Goal: Find contact information: Find contact information

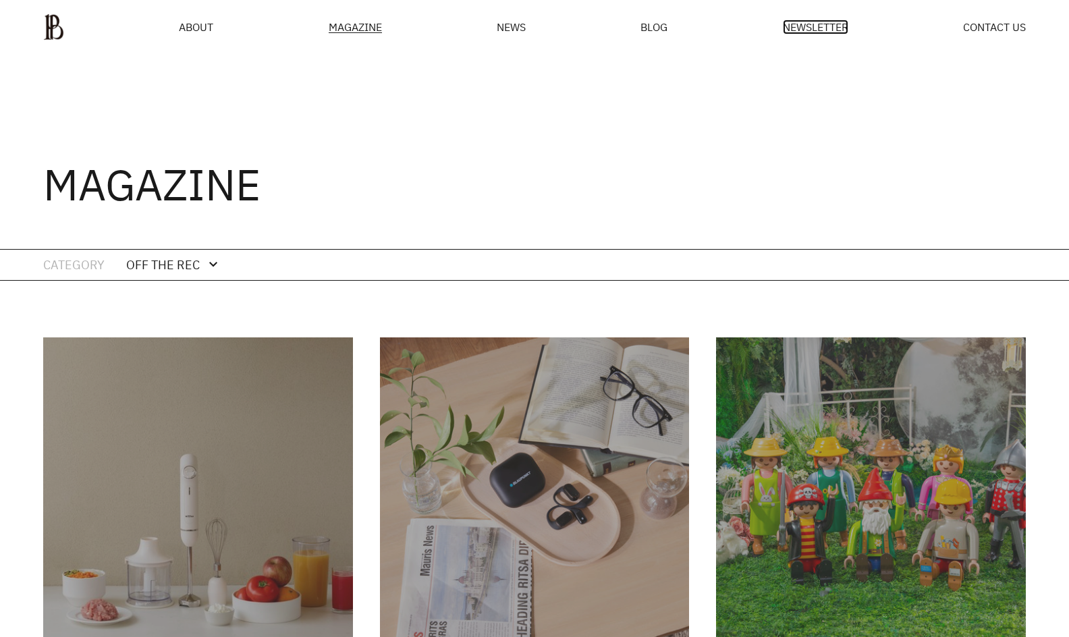
click at [828, 24] on span "NEWSLETTER" at bounding box center [815, 27] width 65 height 11
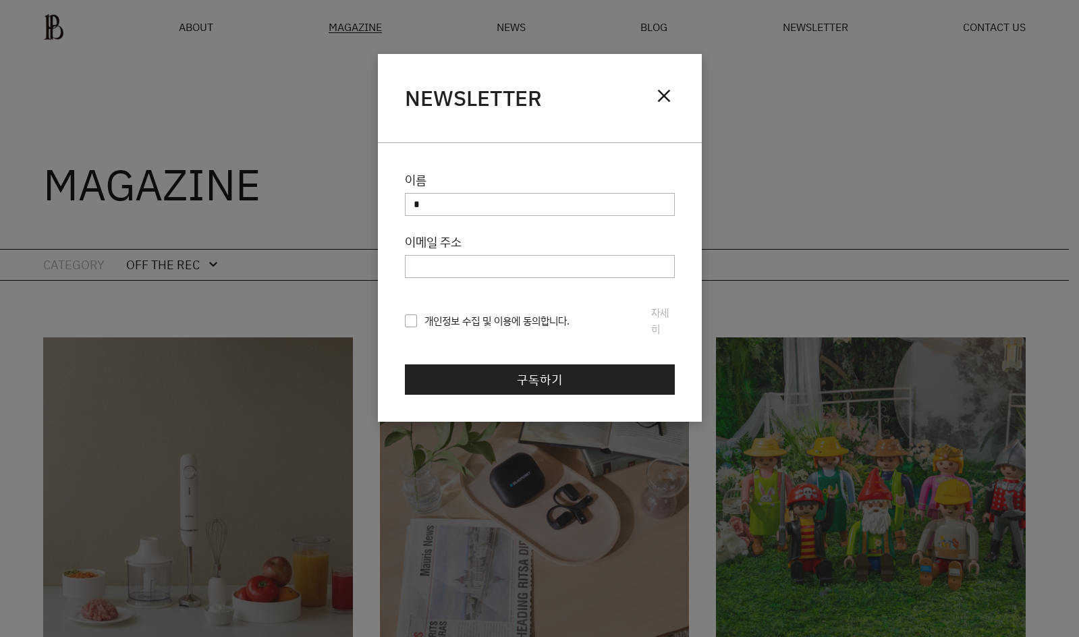
click at [681, 96] on div "NEWSLETTER close" at bounding box center [540, 98] width 324 height 89
click at [663, 89] on span "close" at bounding box center [664, 96] width 22 height 22
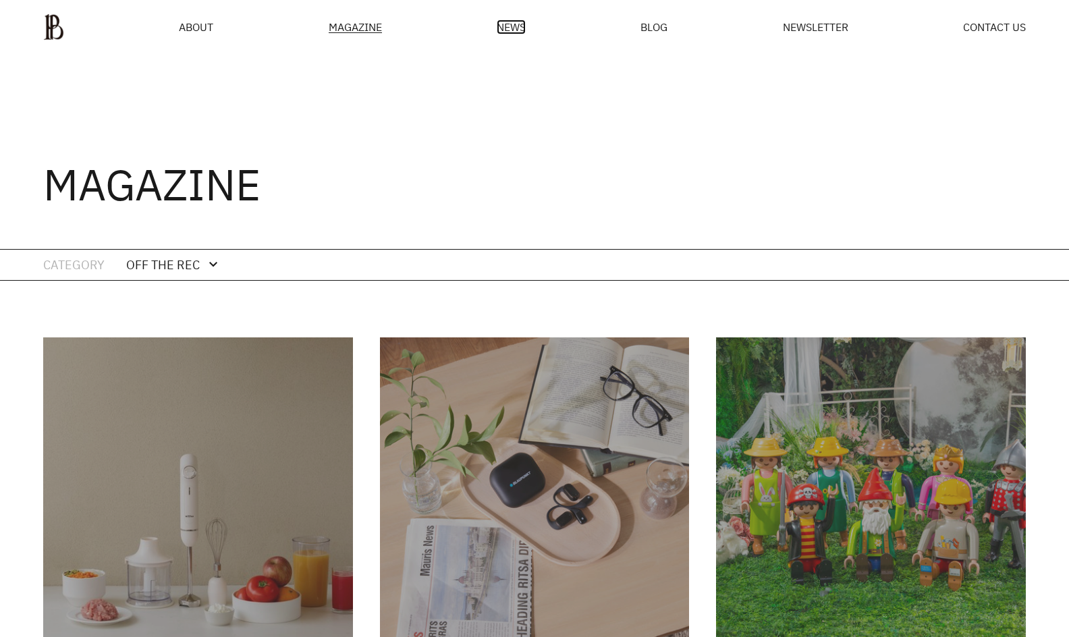
click at [507, 32] on span "NEWS" at bounding box center [510, 27] width 29 height 11
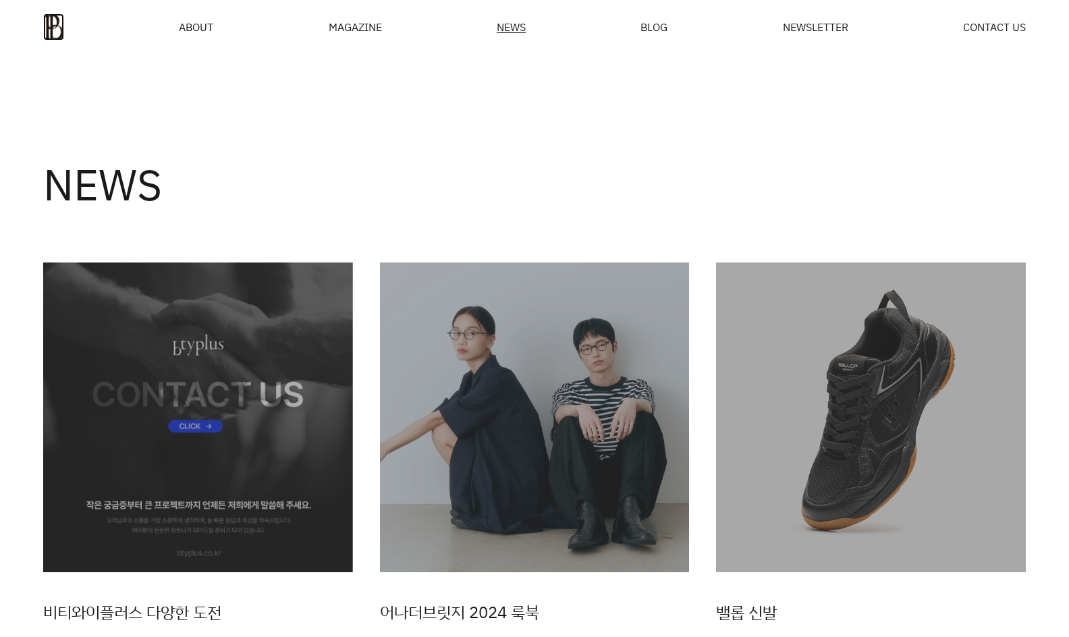
click at [64, 21] on img at bounding box center [53, 26] width 21 height 27
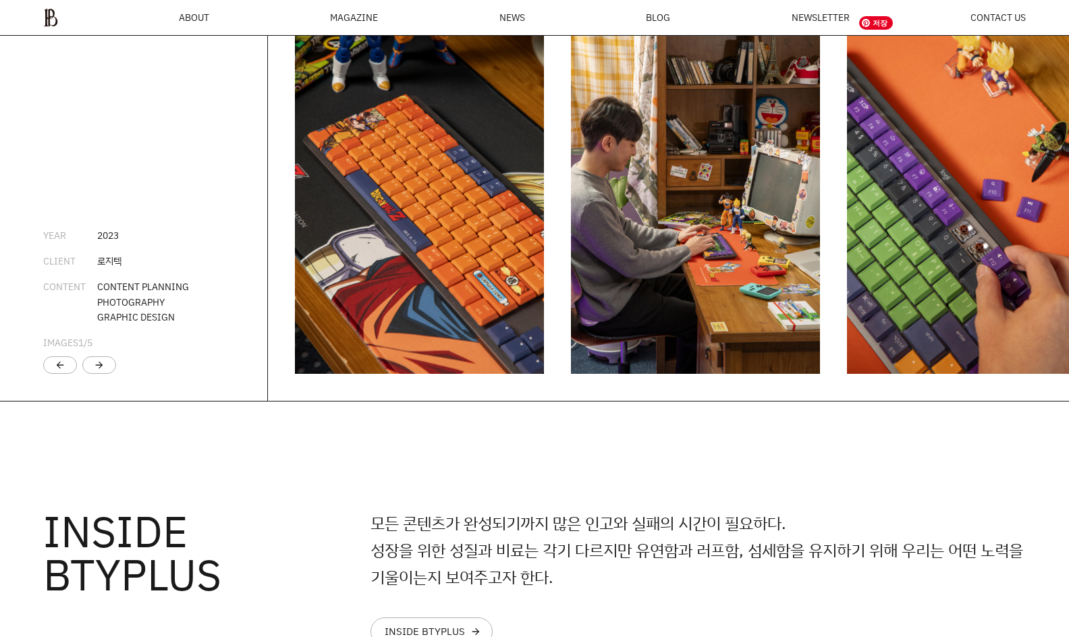
scroll to position [2775, 0]
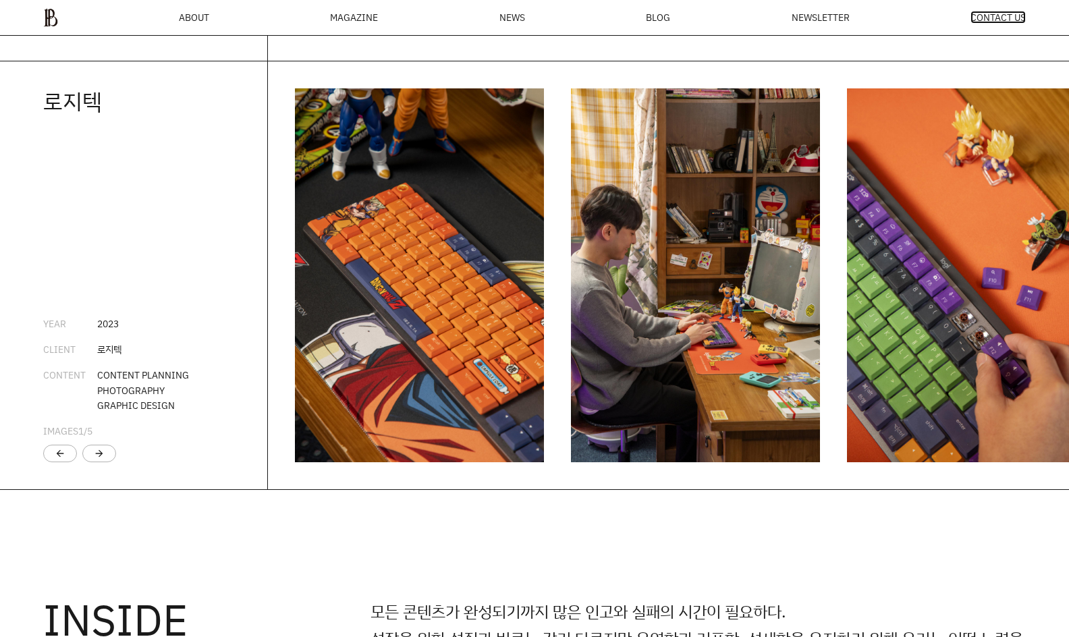
click at [984, 20] on span "CONTACT US" at bounding box center [997, 17] width 55 height 9
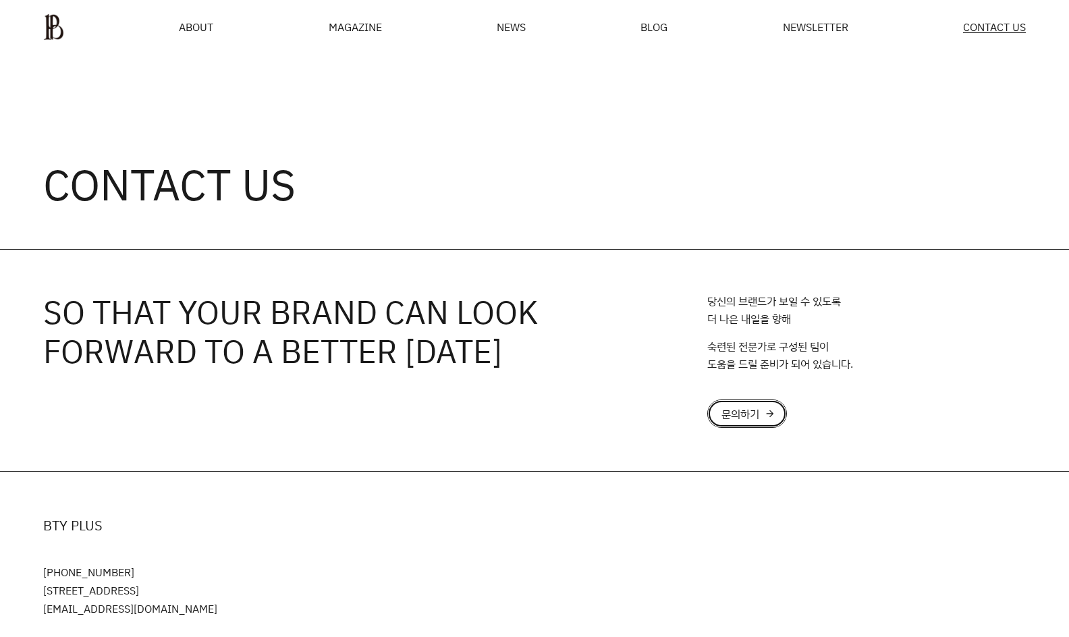
click at [743, 408] on div "문의하기" at bounding box center [740, 413] width 38 height 11
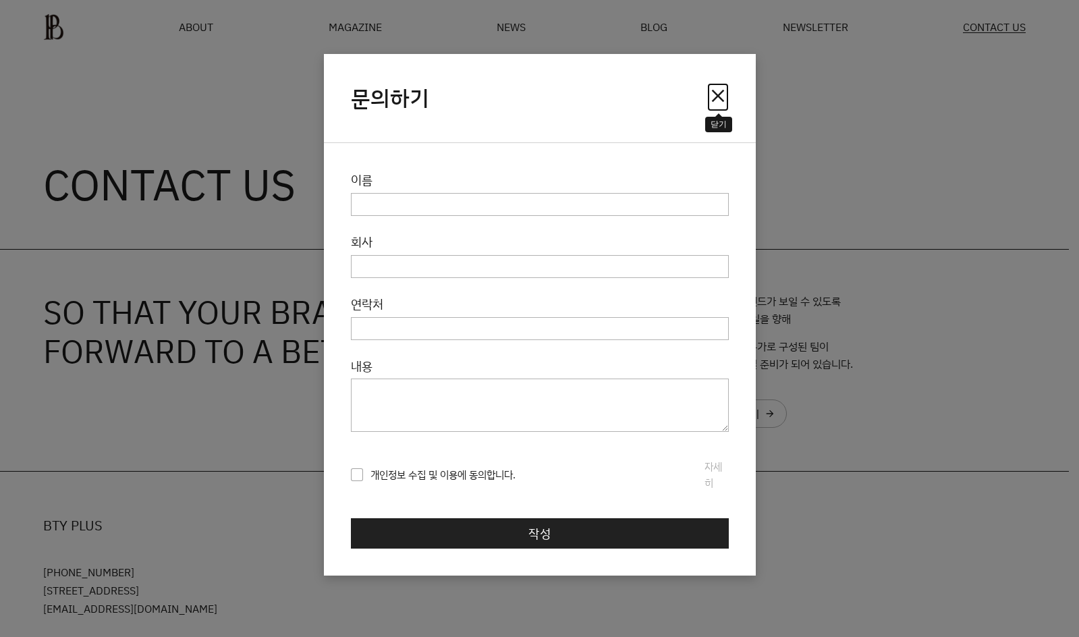
click at [716, 92] on span "close" at bounding box center [718, 96] width 22 height 22
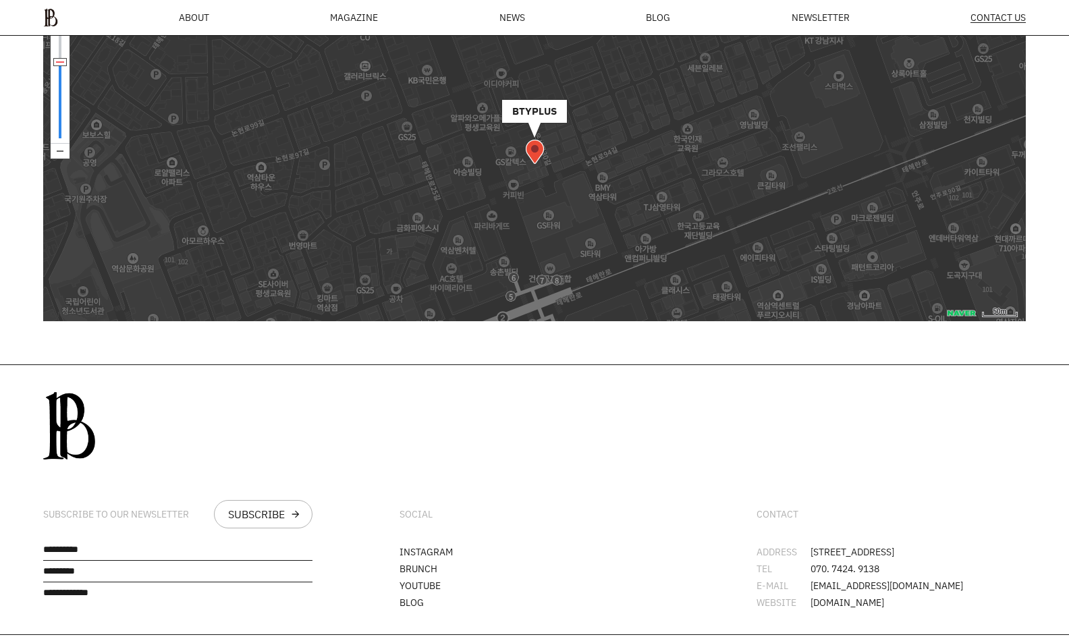
scroll to position [683, 0]
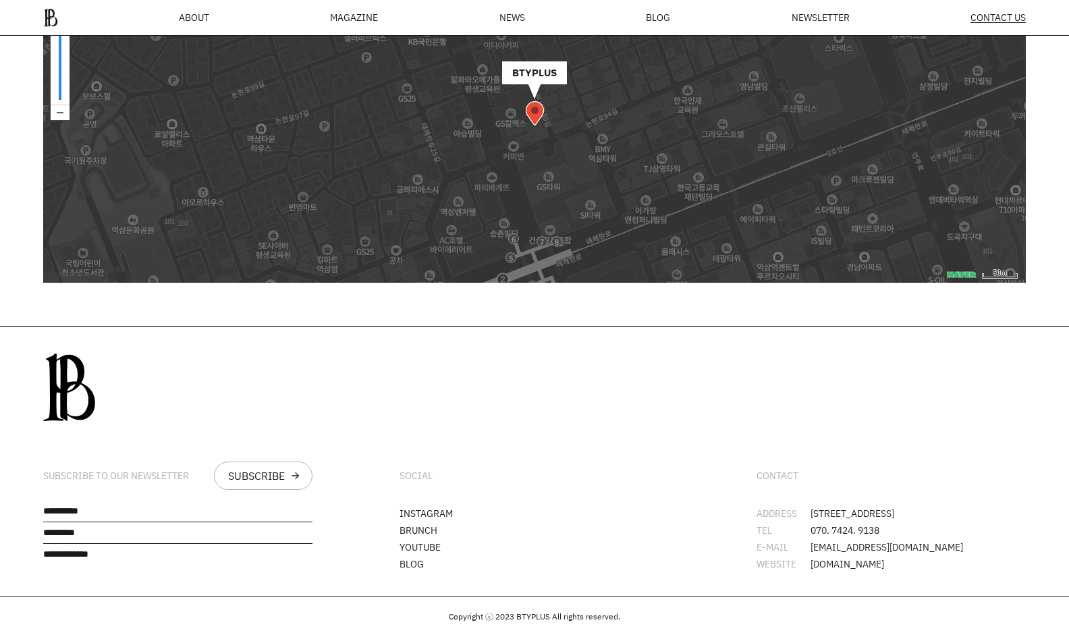
drag, startPoint x: 757, startPoint y: 464, endPoint x: 922, endPoint y: 552, distance: 187.4
click at [922, 552] on div "CONTACT ADDRESS 서울시 강남구 봉은사로30길 76 오피스B역삼 L1 TEL 070. 7424. 9138 E-MAIL junghwa…" at bounding box center [891, 460] width 356 height 269
click at [982, 465] on div "CONTACT" at bounding box center [890, 475] width 269 height 28
click at [756, 470] on div "CONTACT" at bounding box center [777, 475] width 42 height 11
click at [877, 565] on div "CONTACT ADDRESS 서울시 강남구 봉은사로30길 76 오피스B역삼 L1 TEL 070. 7424. 9138 E-MAIL junghwa…" at bounding box center [891, 460] width 356 height 269
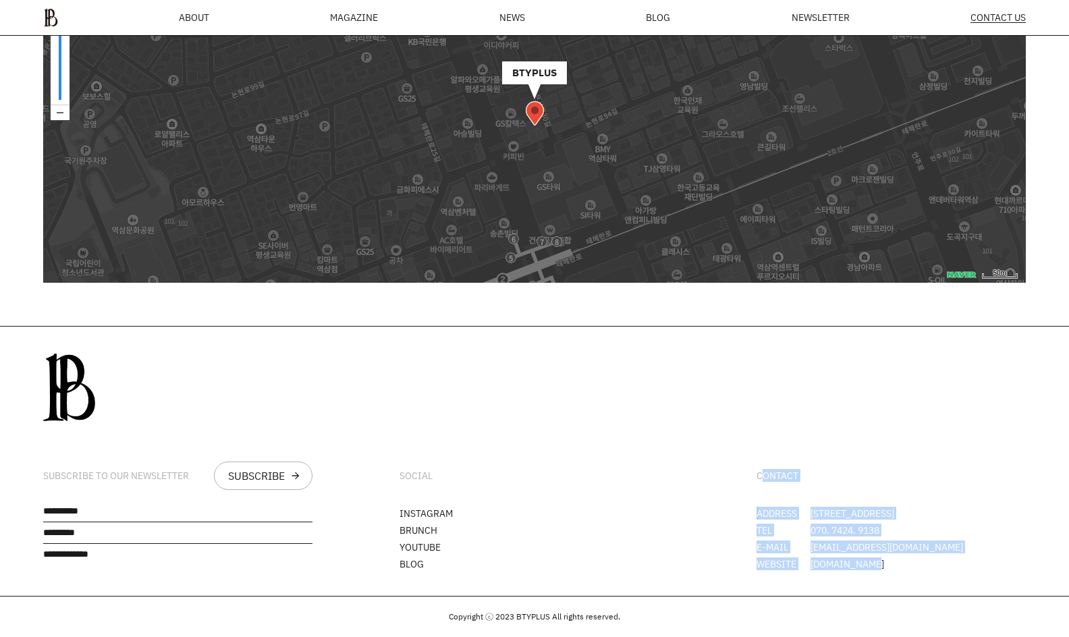
drag, startPoint x: 870, startPoint y: 556, endPoint x: 762, endPoint y: 478, distance: 132.9
click at [762, 478] on div "CONTACT ADDRESS 서울시 강남구 봉은사로30길 76 오피스B역삼 L1 TEL 070. 7424. 9138 E-MAIL junghwa…" at bounding box center [891, 460] width 356 height 269
click at [759, 470] on div "CONTACT" at bounding box center [777, 475] width 42 height 11
drag, startPoint x: 773, startPoint y: 468, endPoint x: 838, endPoint y: 400, distance: 94.5
click at [840, 400] on div "CONTACT ADDRESS 서울시 강남구 봉은사로30길 76 오피스B역삼 L1 TEL 070. 7424. 9138 E-MAIL junghwa…" at bounding box center [891, 460] width 356 height 269
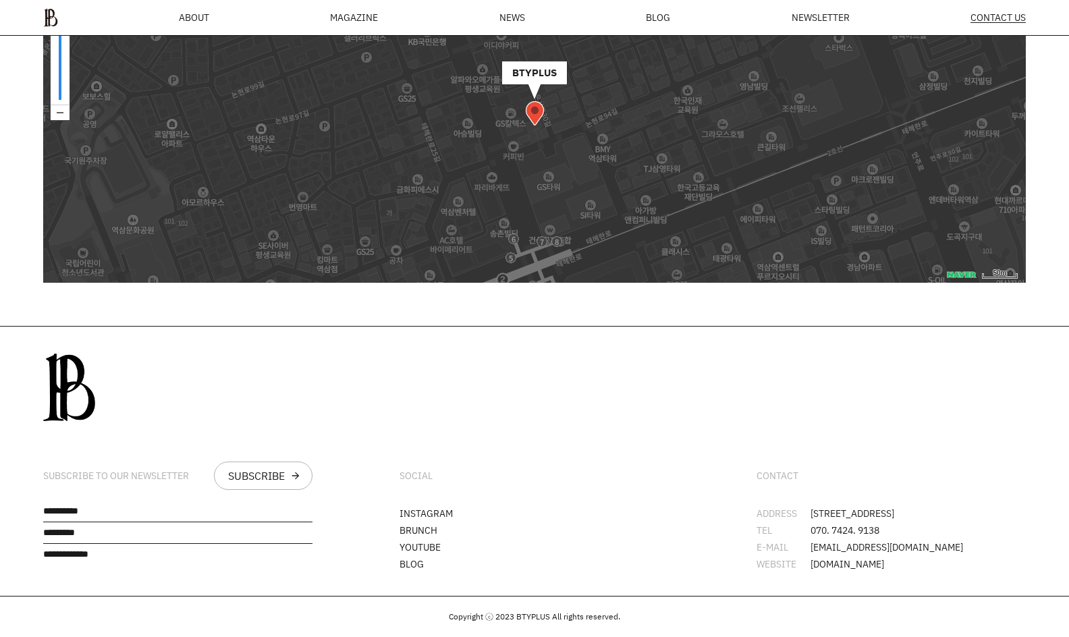
click at [770, 461] on div "CONTACT" at bounding box center [890, 475] width 269 height 28
drag, startPoint x: 754, startPoint y: 465, endPoint x: 913, endPoint y: 560, distance: 185.1
click at [913, 560] on div "CONTACT ADDRESS 서울시 강남구 봉은사로30길 76 오피스B역삼 L1 TEL 070. 7424. 9138 E-MAIL junghwa…" at bounding box center [891, 460] width 356 height 269
click at [872, 437] on div "CONTACT ADDRESS 서울시 강남구 봉은사로30길 76 오피스B역삼 L1 TEL 070. 7424. 9138 E-MAIL junghwa…" at bounding box center [891, 460] width 356 height 269
drag, startPoint x: 398, startPoint y: 465, endPoint x: 436, endPoint y: 472, distance: 38.4
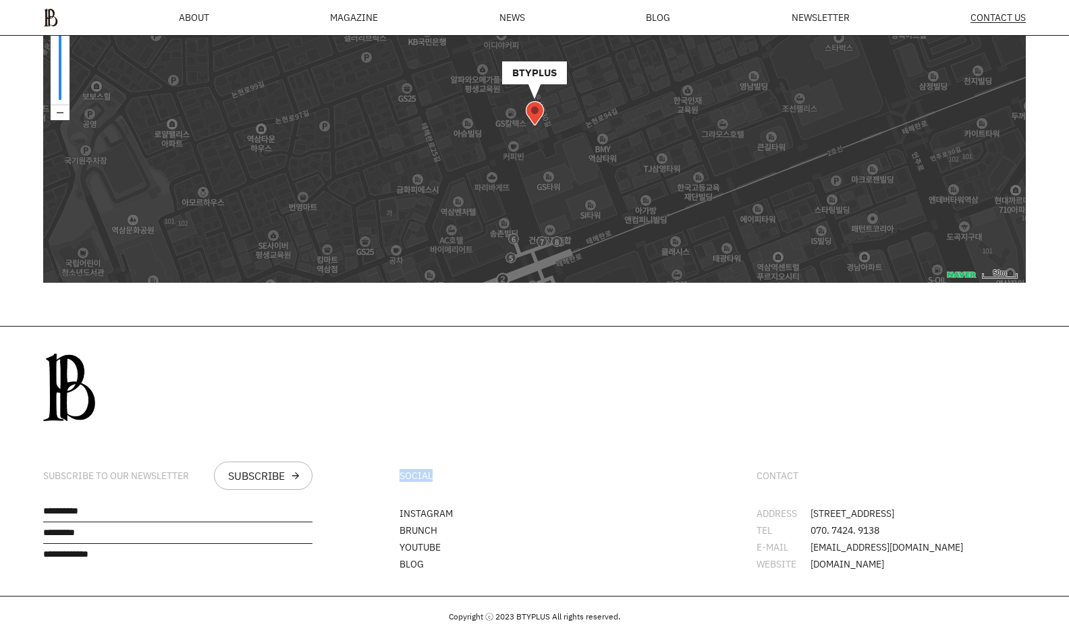
click at [436, 472] on div "SOCIAL INSTAGRAM BRUNCH YOUTUBE BLOG" at bounding box center [534, 460] width 356 height 269
click at [478, 463] on div "SOCIAL" at bounding box center [533, 475] width 269 height 28
click at [25, 328] on div "SUBSCRIBE TO OUR NEWSLETTER SUBSCRIBE arrow_forward" at bounding box center [178, 460] width 356 height 269
click at [183, 13] on span "ABOUT" at bounding box center [194, 17] width 30 height 9
